Goal: Task Accomplishment & Management: Use online tool/utility

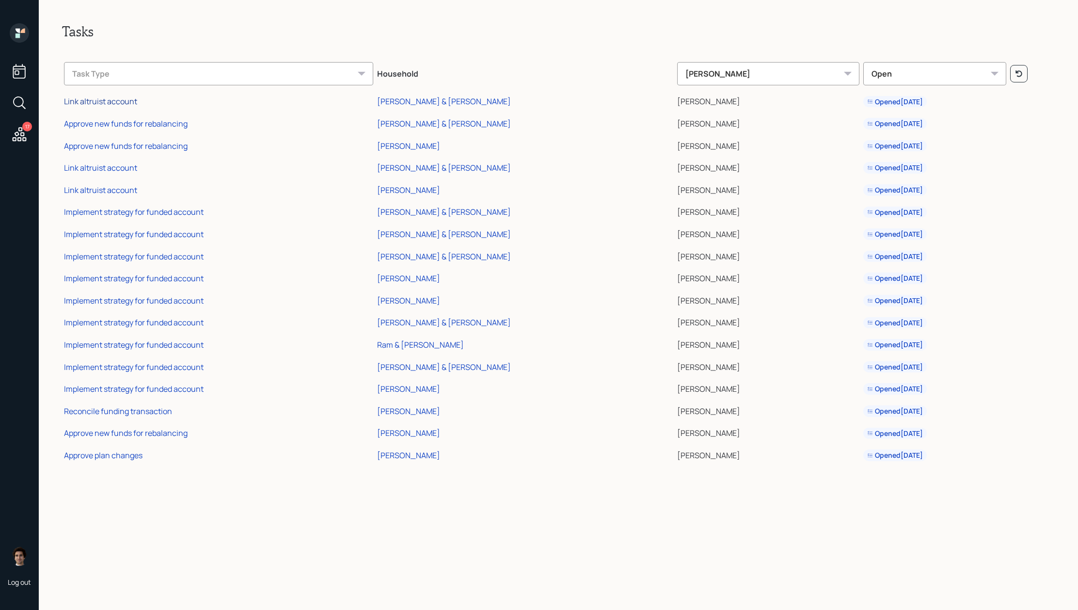
click at [118, 99] on div "Link altruist account" at bounding box center [100, 101] width 73 height 11
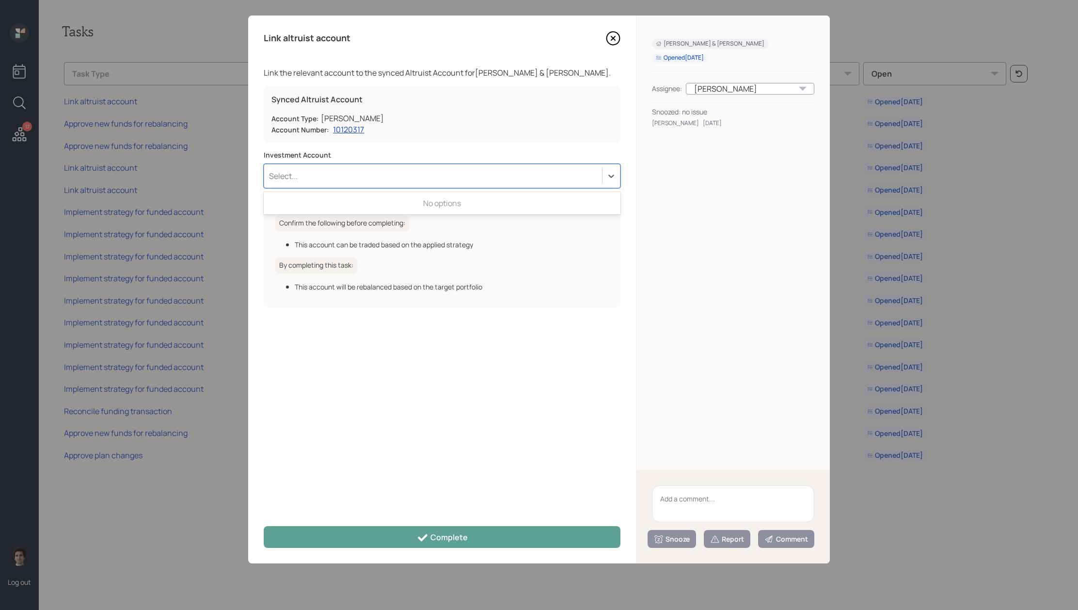
click at [444, 169] on div "Select..." at bounding box center [433, 176] width 338 height 16
click at [528, 269] on div "Confirm the following before completing: This account can be traded based on th…" at bounding box center [442, 257] width 357 height 100
click at [731, 488] on textarea at bounding box center [733, 503] width 162 height 37
type textarea "no issue"
click at [733, 545] on button "Report" at bounding box center [727, 539] width 47 height 18
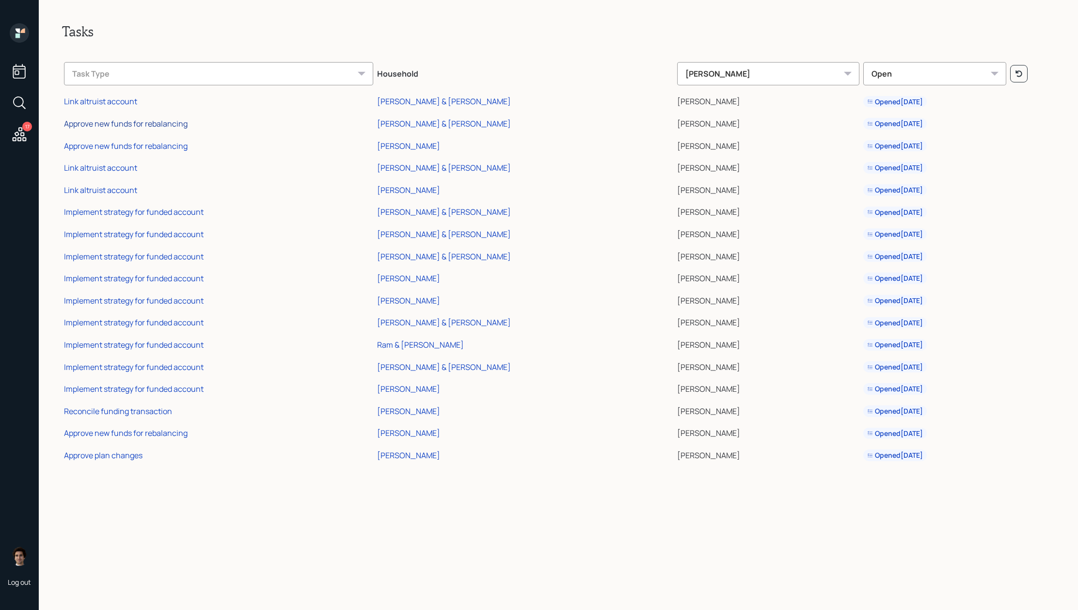
click at [182, 122] on div "Approve new funds for rebalancing" at bounding box center [126, 123] width 124 height 11
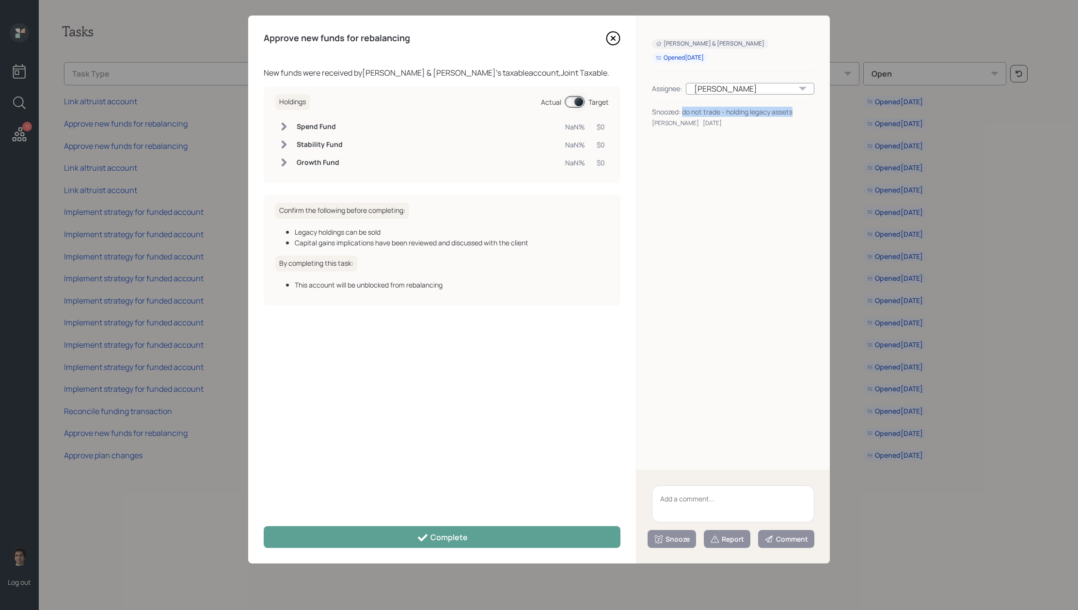
drag, startPoint x: 799, startPoint y: 111, endPoint x: 682, endPoint y: 111, distance: 116.8
click at [682, 111] on div "Snoozed: do not trade - holding legacy assets" at bounding box center [733, 112] width 162 height 10
copy div "do not trade - holding legacy assets"
click at [773, 520] on textarea at bounding box center [733, 503] width 162 height 37
paste textarea "do not trade - holding legacy assets"
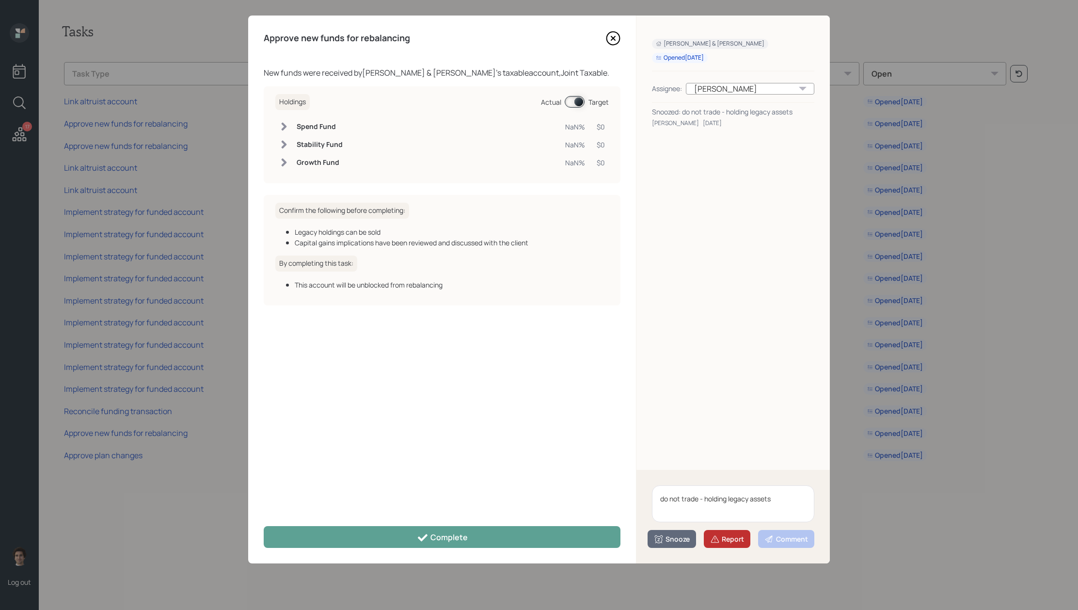
type textarea "do not trade - holding legacy assets"
click at [727, 547] on button "Report" at bounding box center [727, 539] width 47 height 18
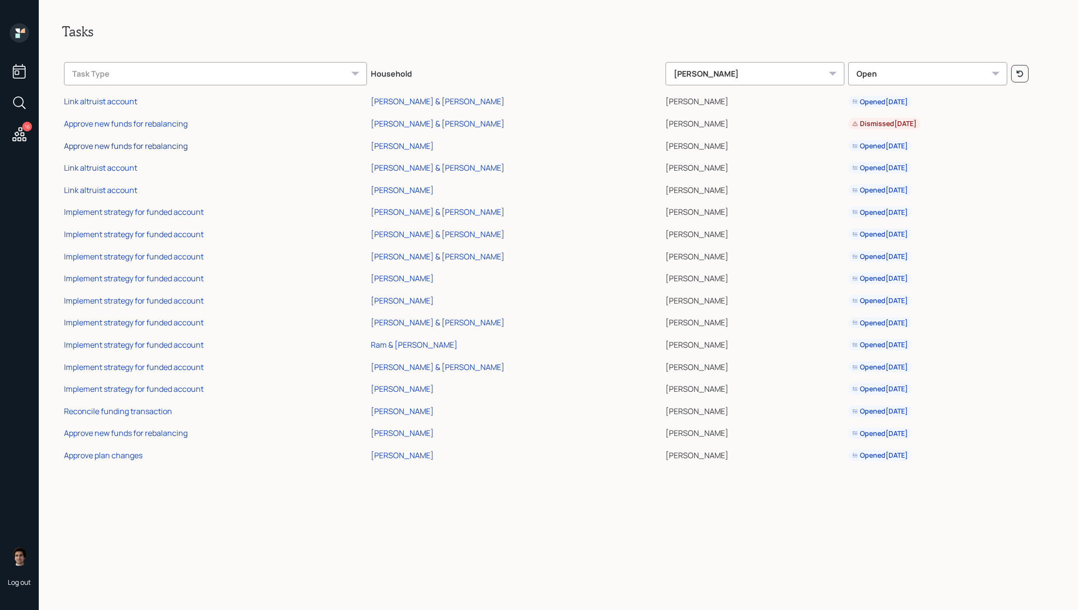
click at [181, 147] on div "Approve new funds for rebalancing" at bounding box center [126, 146] width 124 height 11
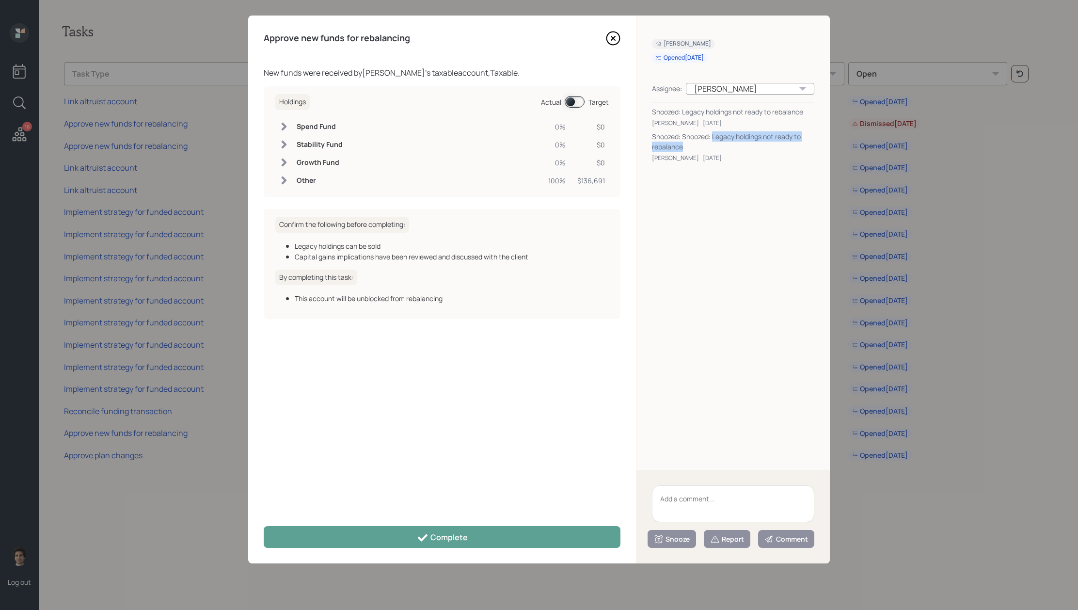
drag, startPoint x: 715, startPoint y: 144, endPoint x: 713, endPoint y: 135, distance: 9.4
click at [713, 135] on div "Snoozed: Snoozed: Legacy holdings not ready to rebalance" at bounding box center [733, 141] width 162 height 20
copy div "Legacy holdings not ready to rebalance"
click at [776, 489] on textarea at bounding box center [733, 503] width 162 height 37
paste textarea "Legacy holdings not ready to rebalance"
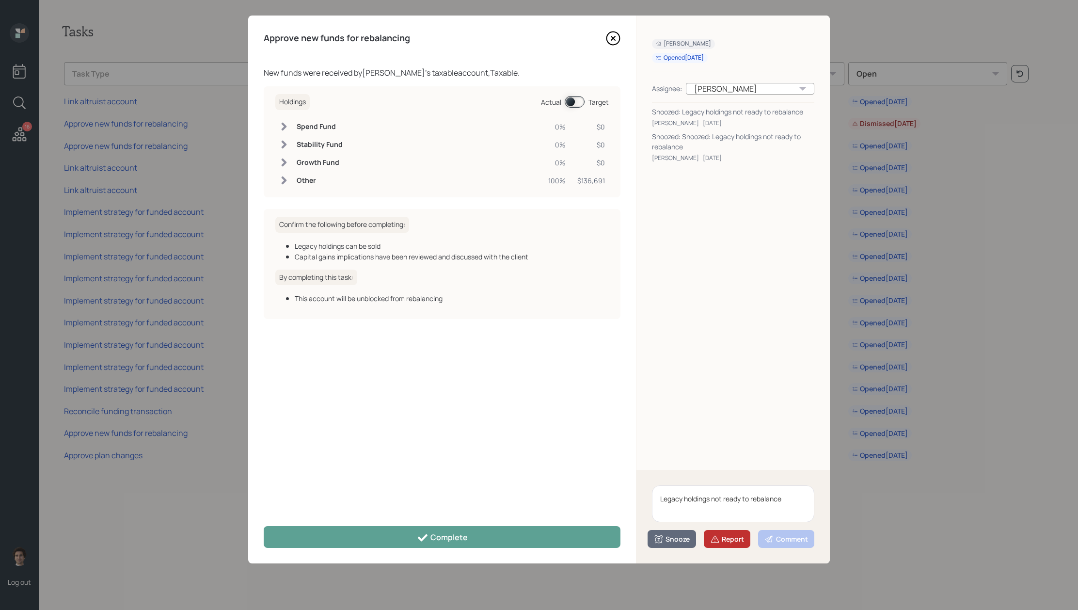
type textarea "Legacy holdings not ready to rebalance"
click at [713, 537] on icon at bounding box center [715, 539] width 10 height 10
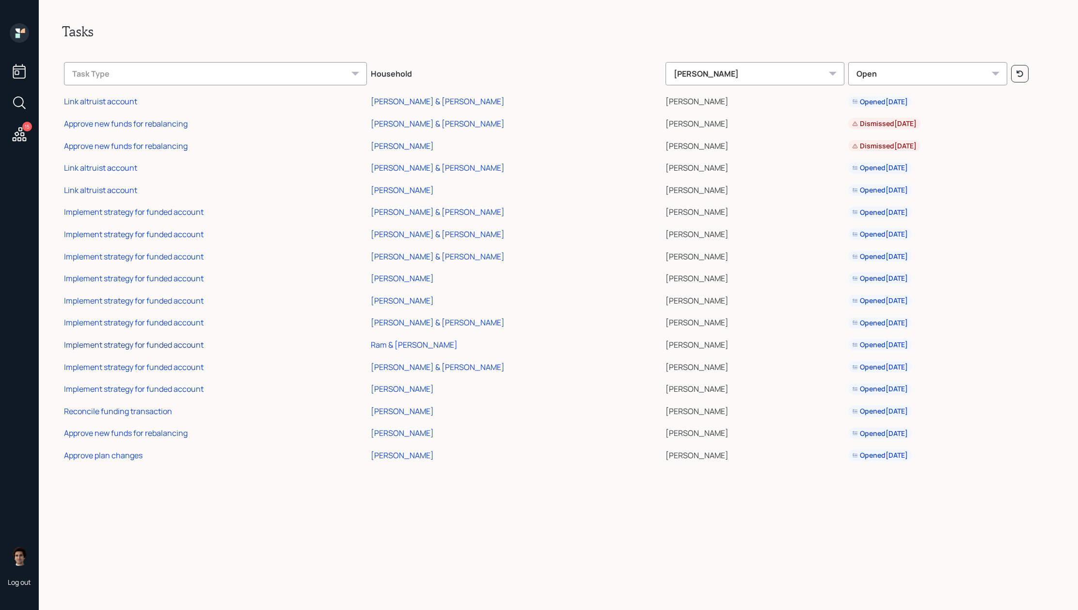
click at [181, 343] on div "Implement strategy for funded account" at bounding box center [134, 344] width 140 height 11
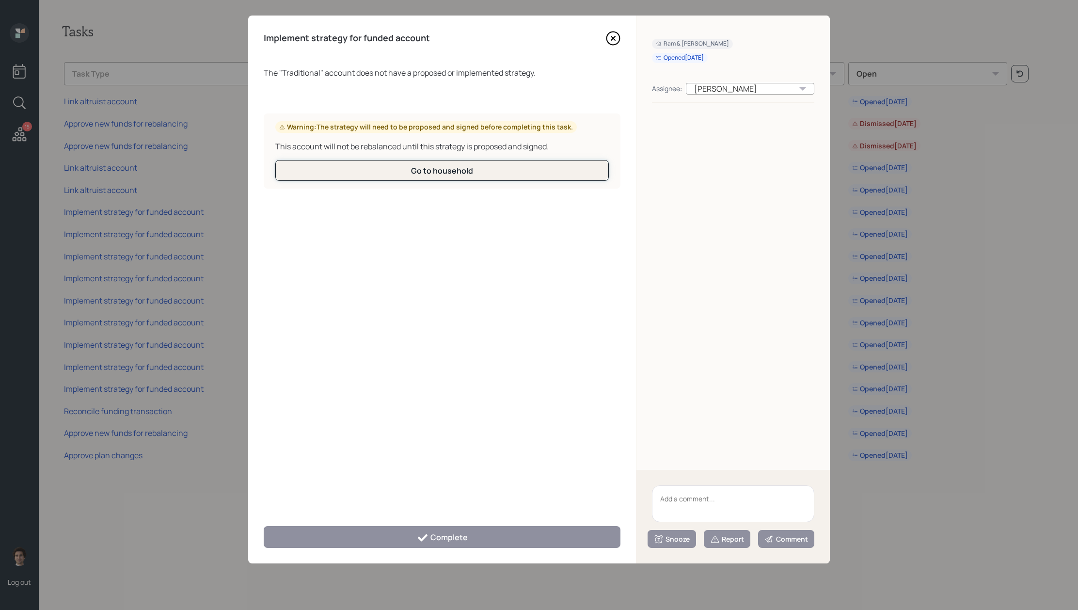
click at [543, 172] on button "Go to household" at bounding box center [441, 170] width 333 height 21
